Goal: Check status: Check status

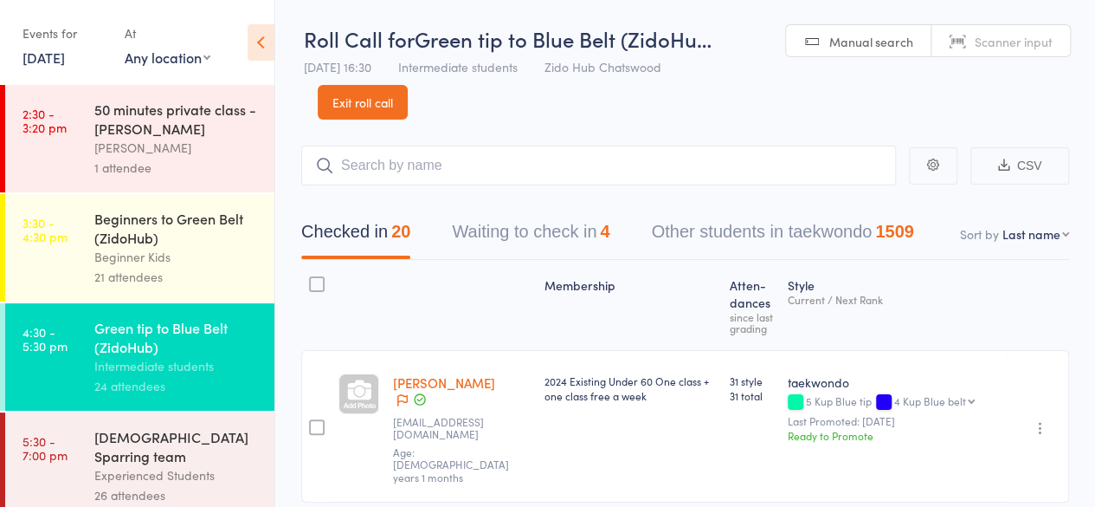
click at [514, 101] on header "Roll Call for Green tip to Blue Belt (ZidoHu… [DATE] 16:30 Intermediate student…" at bounding box center [685, 59] width 820 height 119
click at [225, 444] on div "[DEMOGRAPHIC_DATA] Sparring team" at bounding box center [176, 446] width 165 height 38
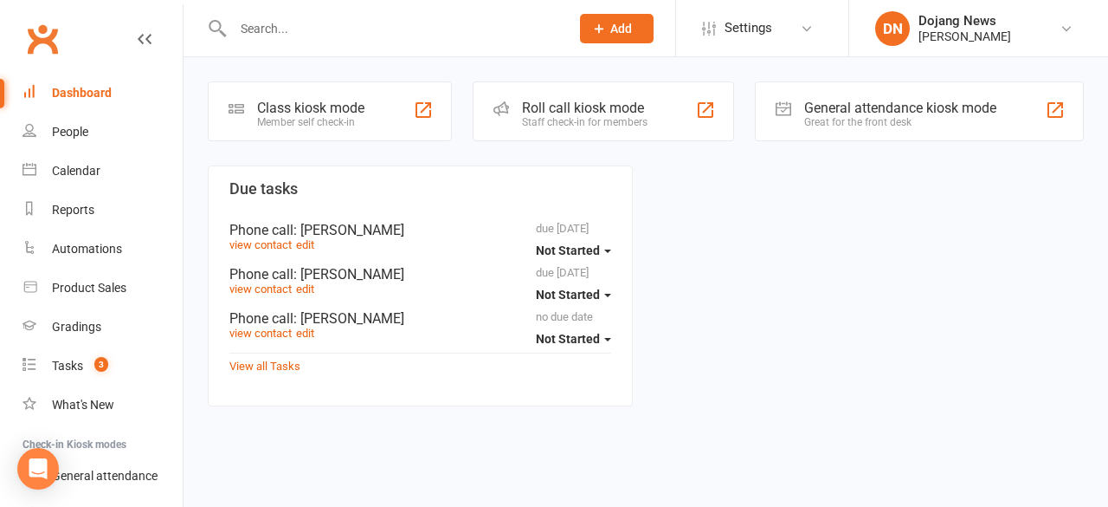
click at [589, 122] on div "Staff check-in for members" at bounding box center [585, 122] width 126 height 12
